Goal: Find specific page/section: Find specific page/section

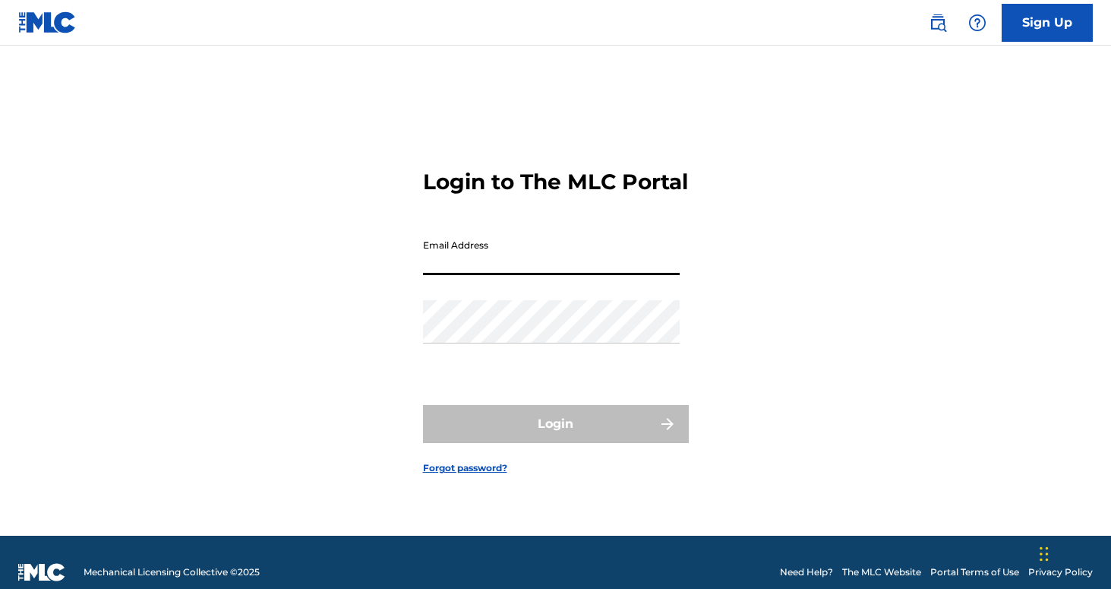
click at [482, 275] on input "Email Address" at bounding box center [551, 253] width 257 height 43
type input "[PERSON_NAME][EMAIL_ADDRESS][DOMAIN_NAME]"
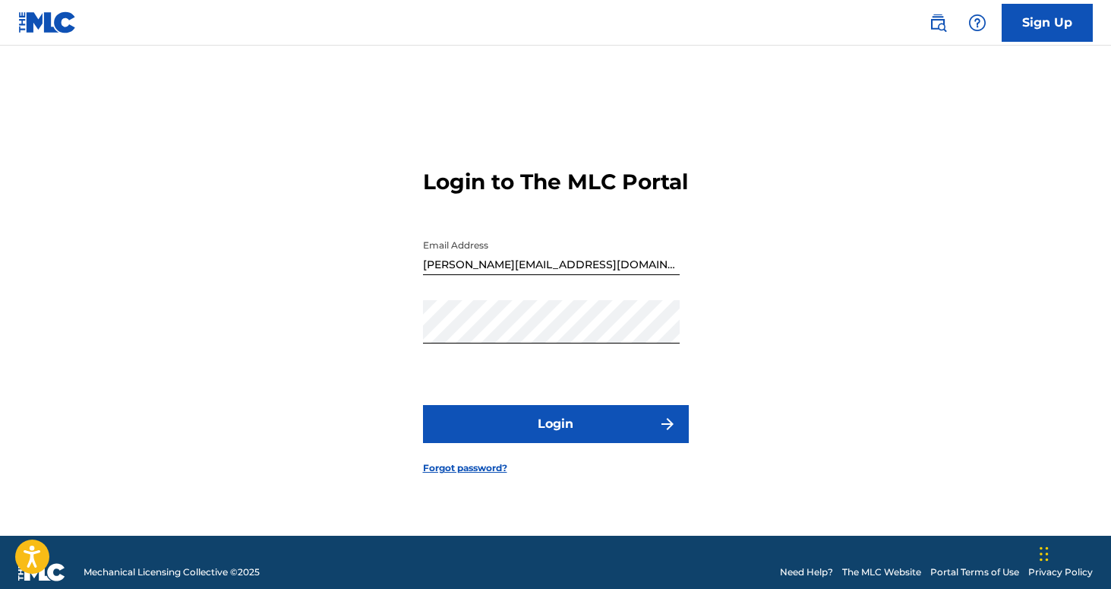
click at [552, 438] on button "Login" at bounding box center [556, 424] width 266 height 38
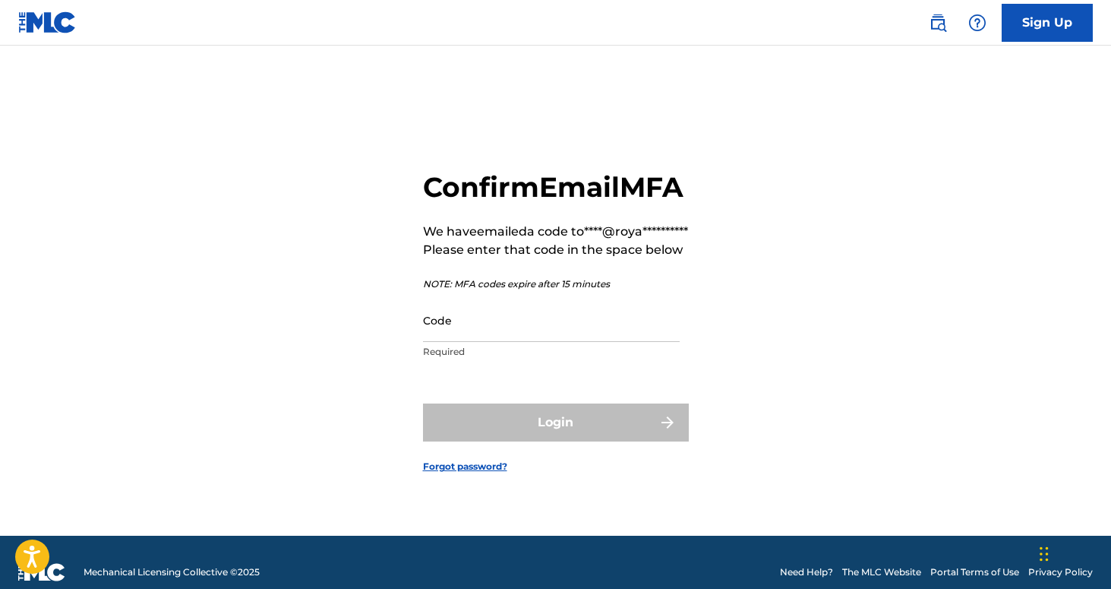
click at [479, 342] on input "Code" at bounding box center [551, 320] width 257 height 43
type input "2"
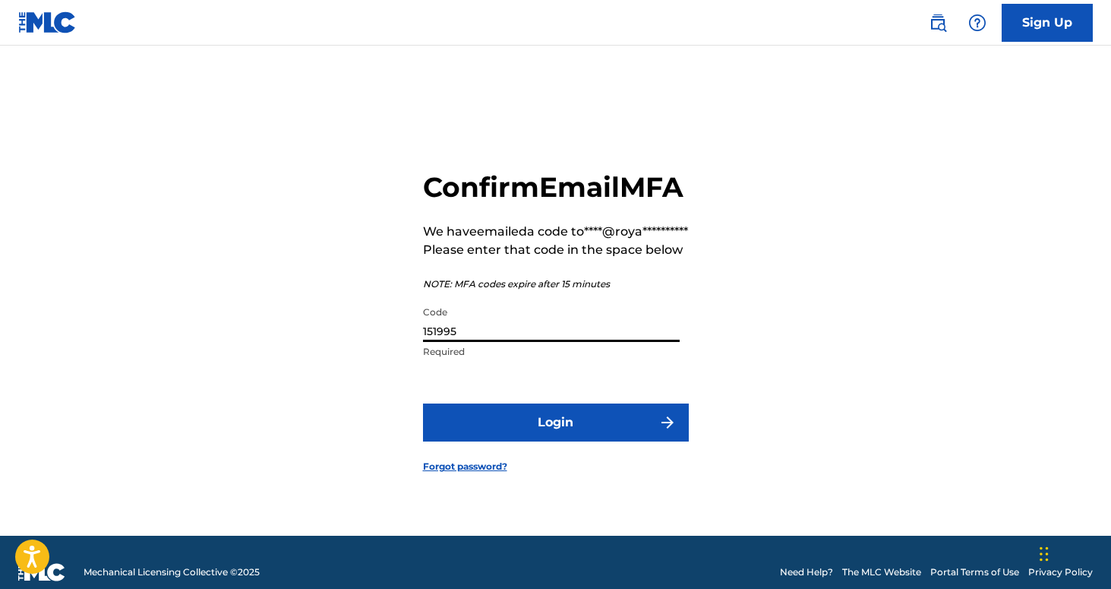
type input "151995"
click at [423, 403] on button "Login" at bounding box center [556, 422] width 266 height 38
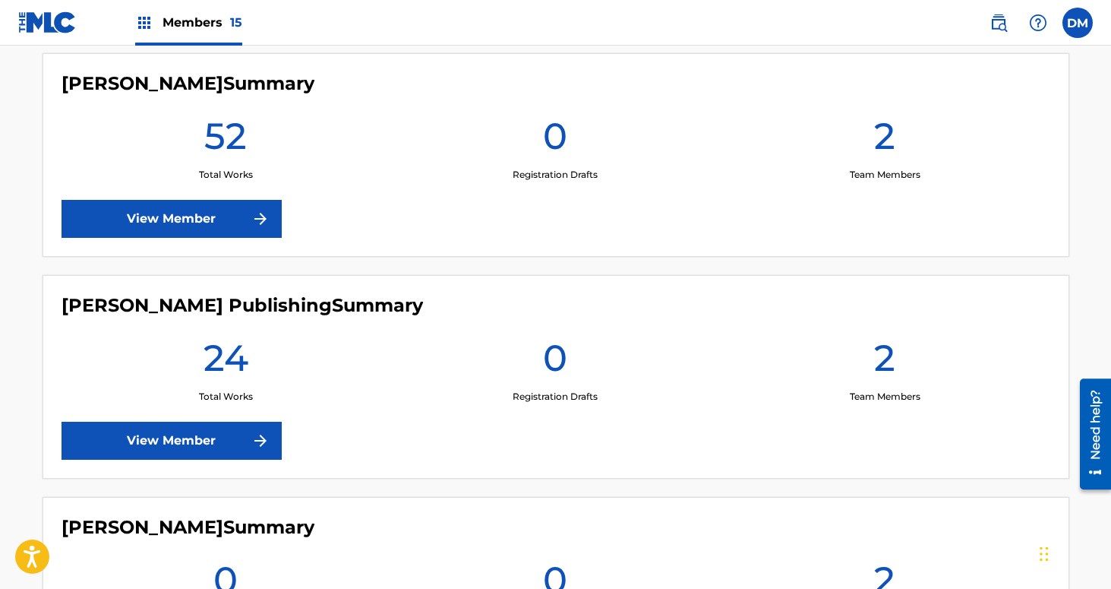
scroll to position [2653, 0]
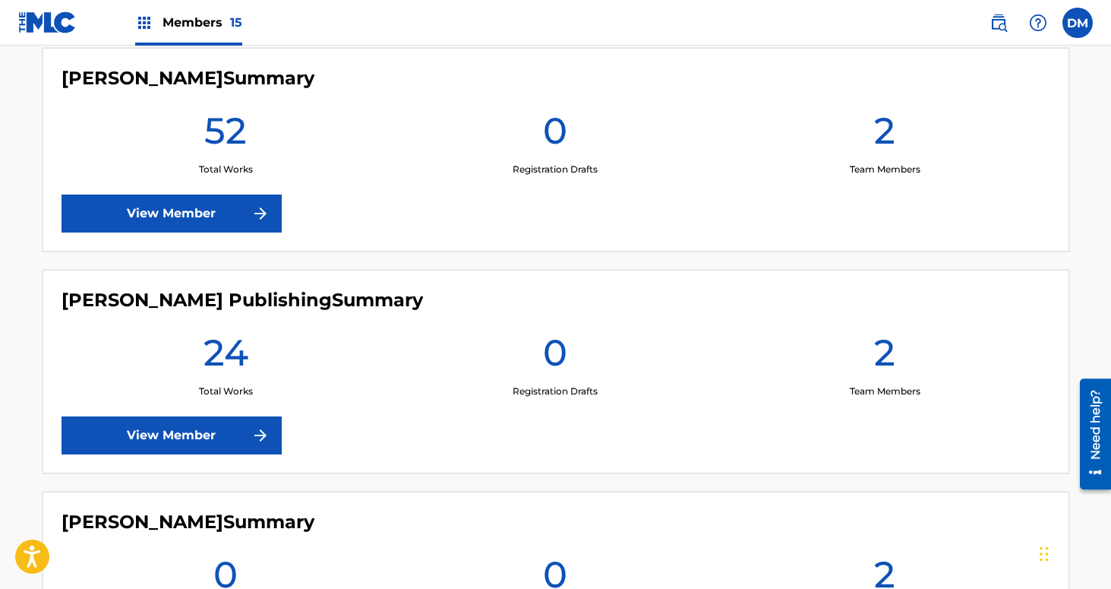
click at [230, 216] on link "View Member" at bounding box center [172, 213] width 220 height 38
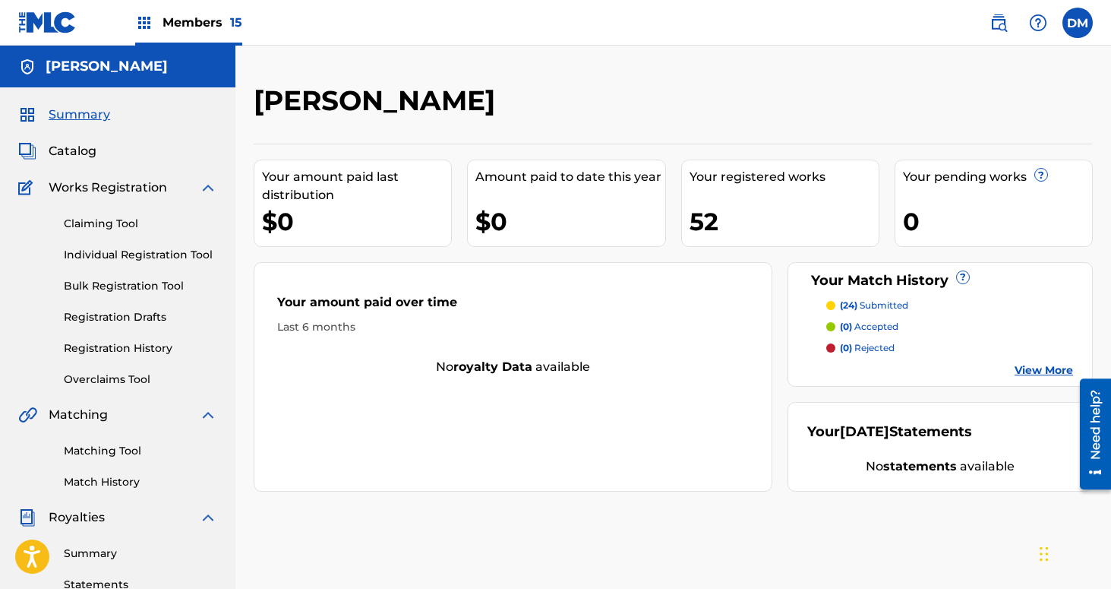
click at [216, 26] on span "Members 15" at bounding box center [203, 22] width 80 height 17
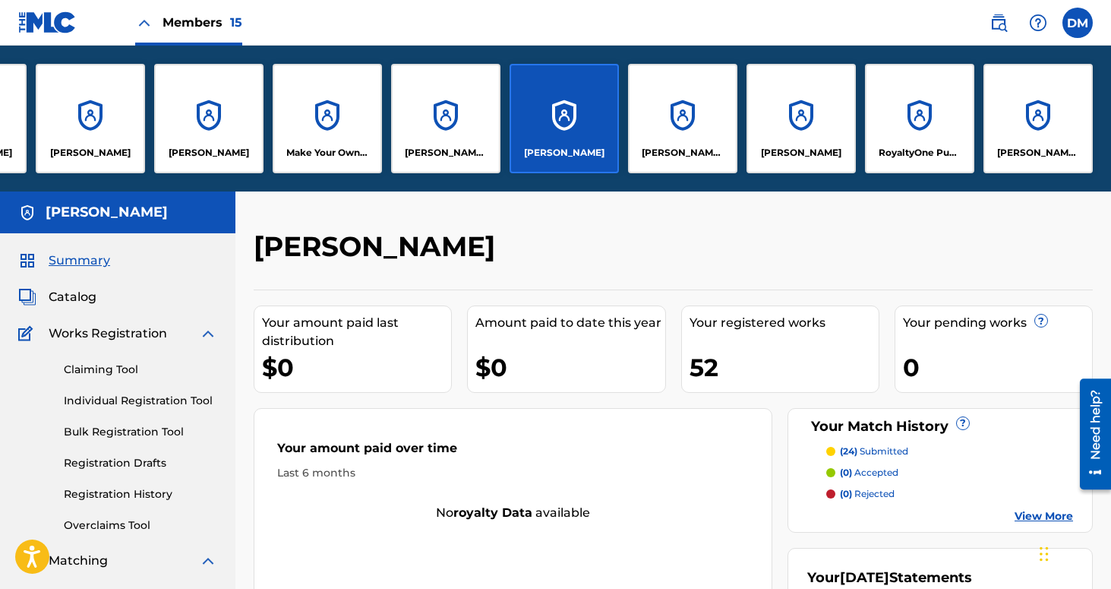
click at [460, 125] on div "[PERSON_NAME] [PERSON_NAME]" at bounding box center [445, 118] width 109 height 109
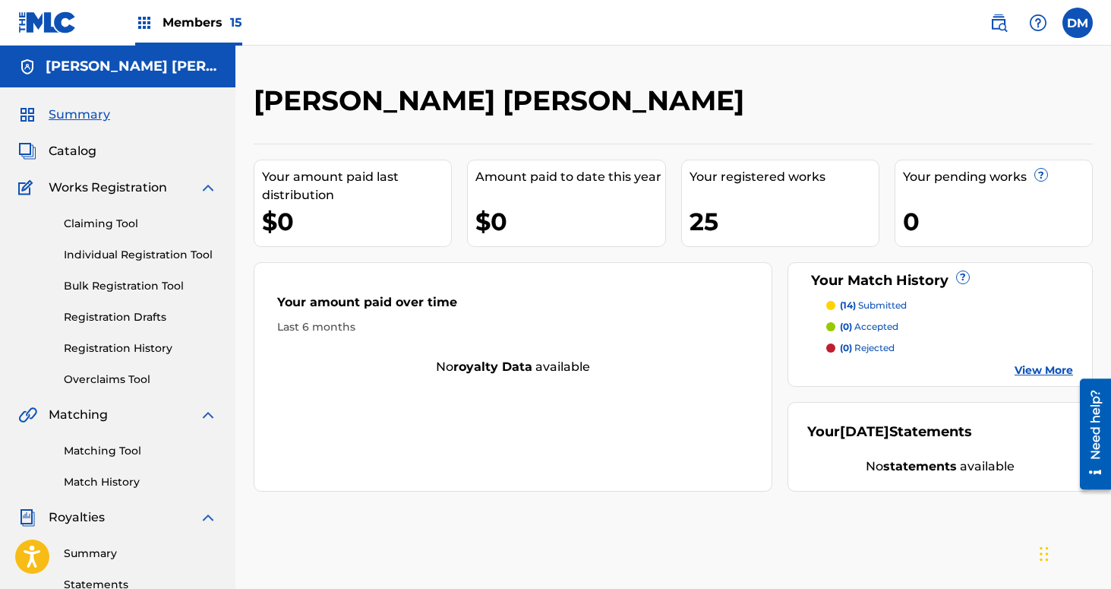
click at [199, 22] on span "Members 15" at bounding box center [203, 22] width 80 height 17
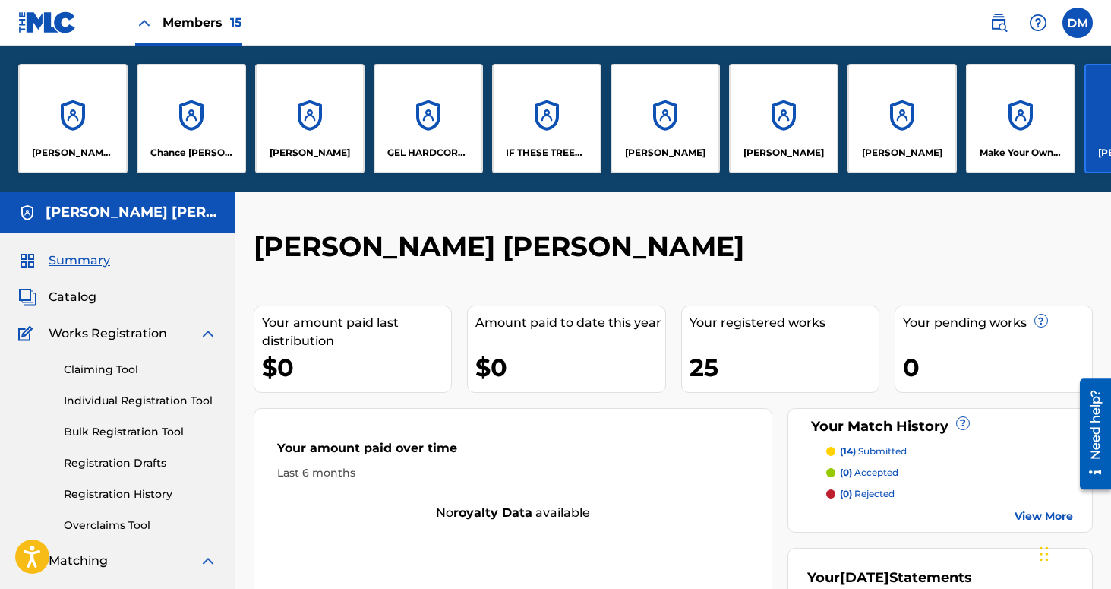
click at [450, 147] on p "GEL HARDCORE LLC" at bounding box center [428, 153] width 83 height 14
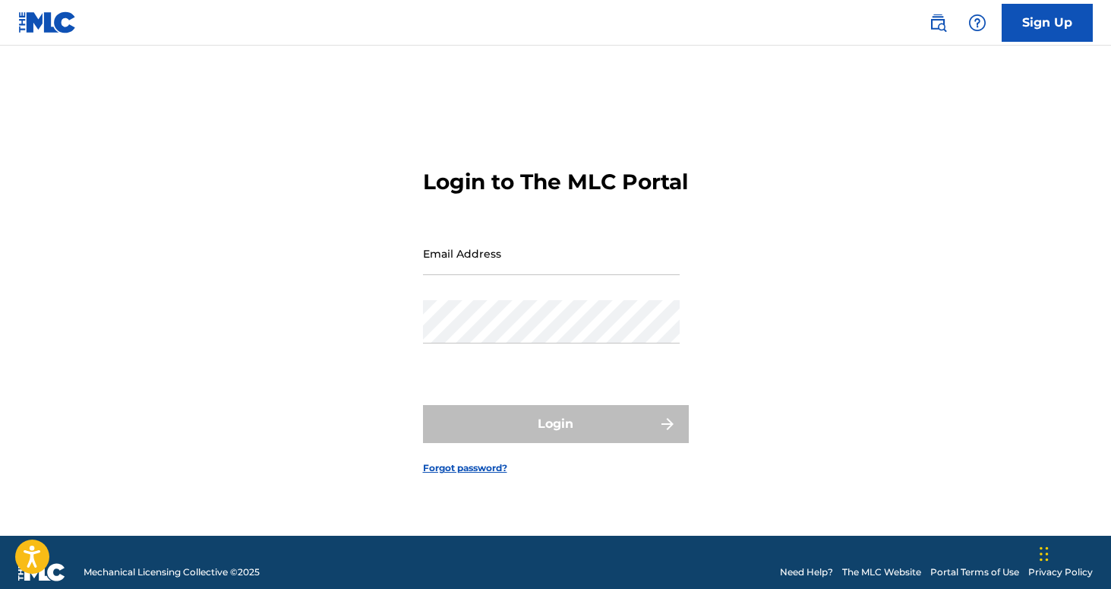
click at [488, 275] on input "Email Address" at bounding box center [551, 253] width 257 height 43
